Goal: Use online tool/utility: Utilize a website feature to perform a specific function

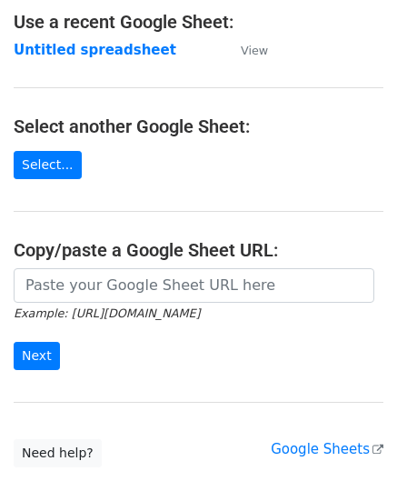
scroll to position [182, 0]
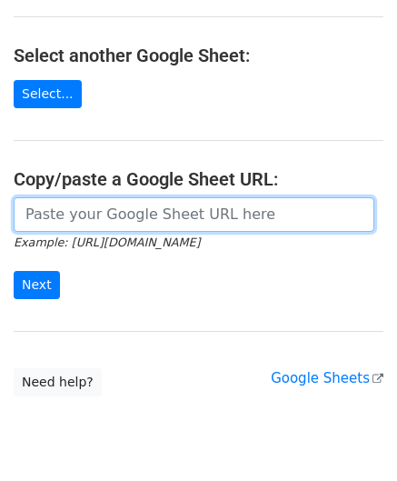
click at [70, 221] on input "url" at bounding box center [194, 214] width 361 height 35
paste input "[URL][DOMAIN_NAME]"
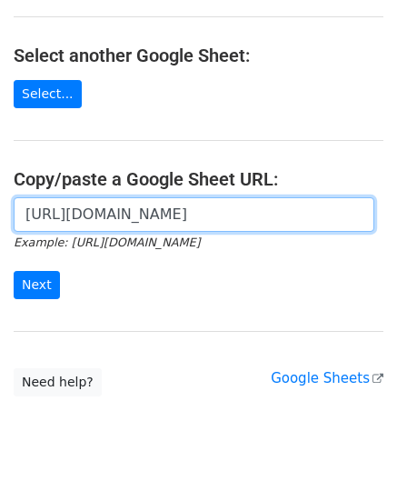
scroll to position [0, 393]
type input "[URL][DOMAIN_NAME]"
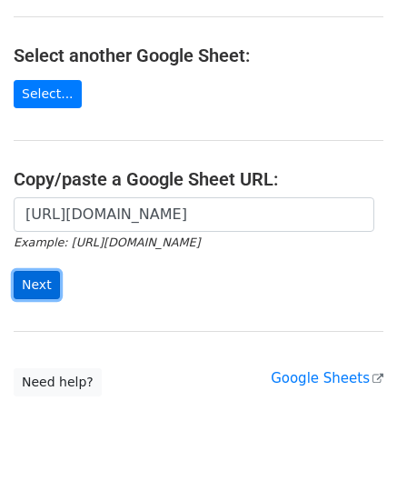
click at [44, 280] on input "Next" at bounding box center [37, 285] width 46 height 28
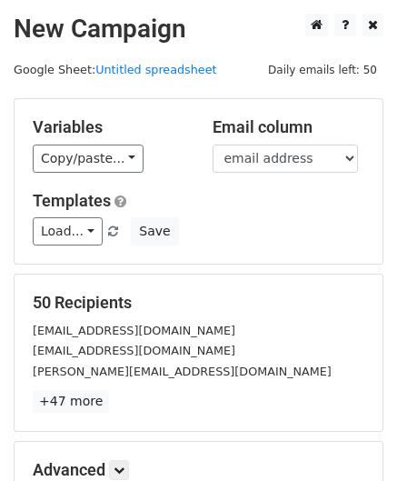
scroll to position [222, 0]
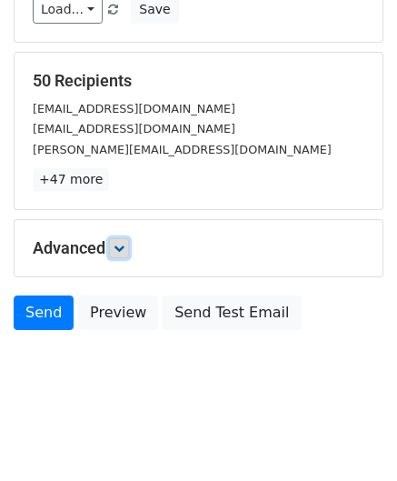
click at [122, 245] on icon at bounding box center [119, 248] width 11 height 11
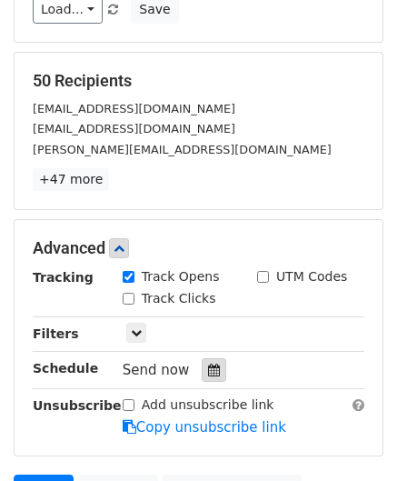
click at [202, 358] on div at bounding box center [214, 370] width 25 height 24
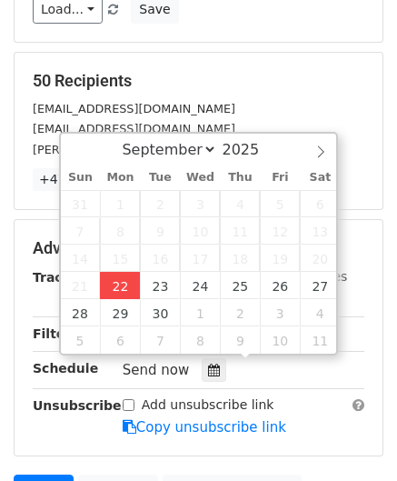
type input "[DATE] 12:00"
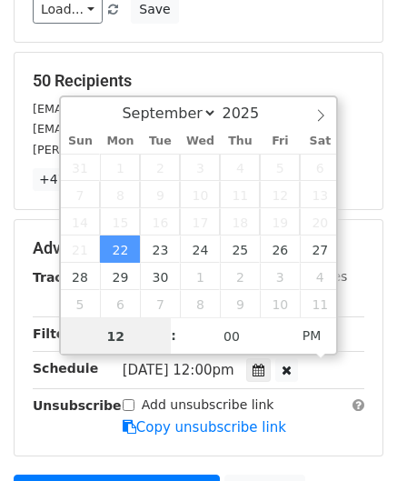
scroll to position [0, 0]
paste input "Hour"
type input "2"
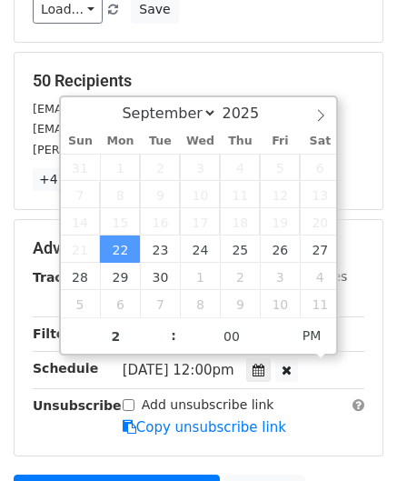
type input "[DATE] 14:00"
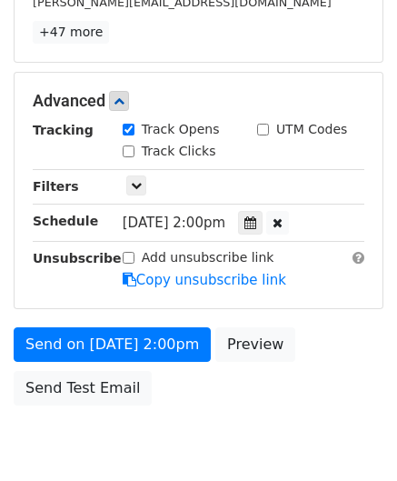
scroll to position [442, 0]
